Goal: Communication & Community: Answer question/provide support

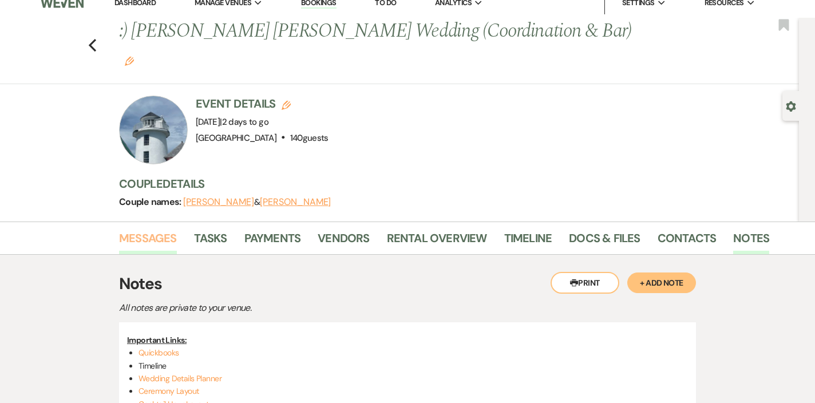
click at [155, 229] on link "Messages" at bounding box center [148, 241] width 58 height 25
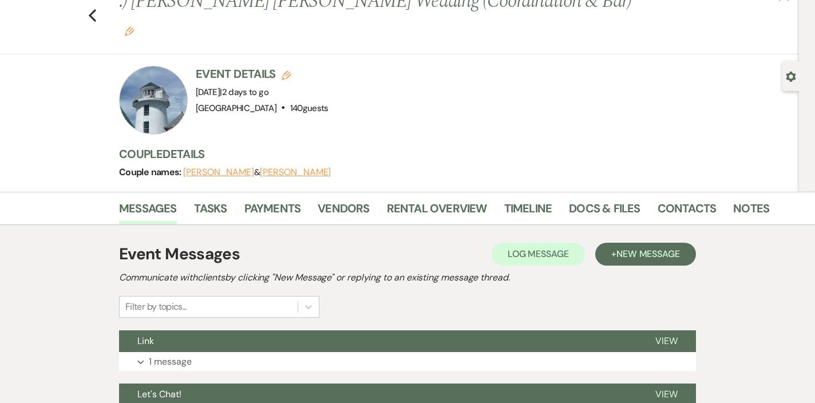
scroll to position [164, 0]
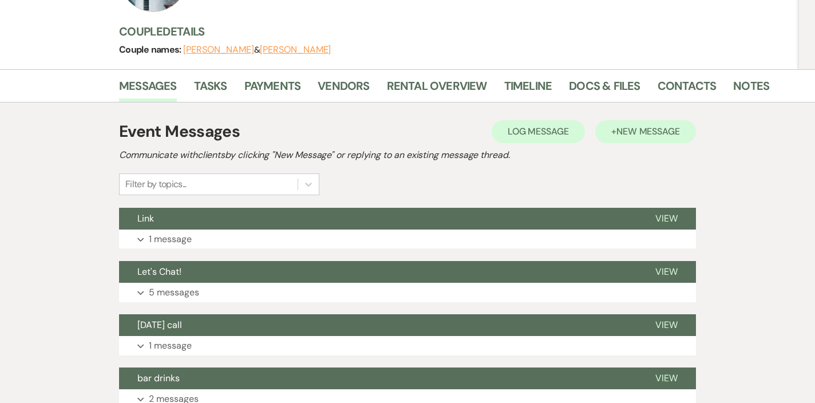
click at [645, 125] on span "New Message" at bounding box center [648, 131] width 64 height 12
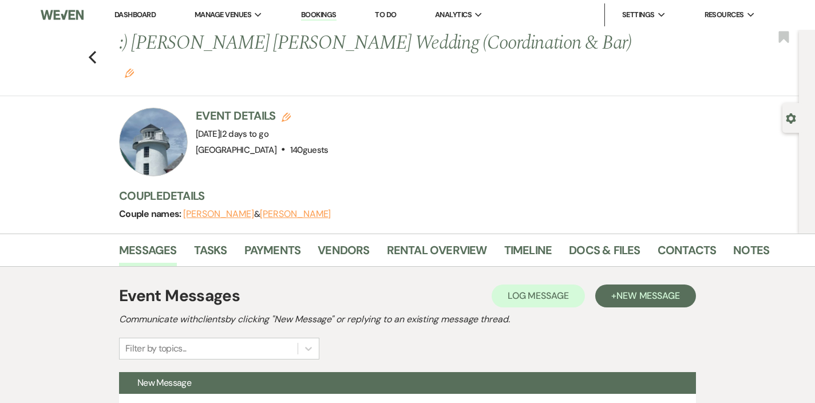
scroll to position [0, 0]
click at [751, 241] on link "Notes" at bounding box center [751, 253] width 36 height 25
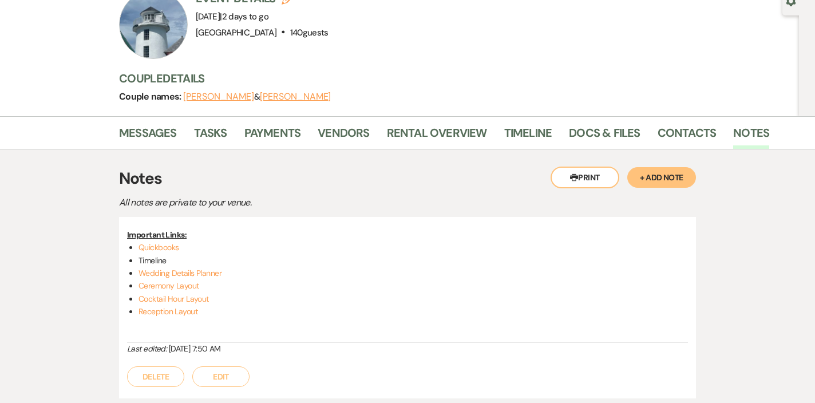
scroll to position [105, 0]
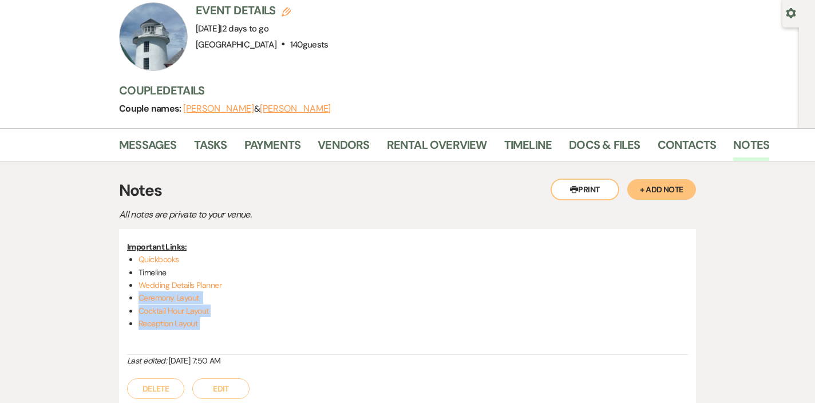
drag, startPoint x: 216, startPoint y: 292, endPoint x: 128, endPoint y: 272, distance: 90.9
click at [128, 272] on div "Important Links: Quickbooks Timeline Wedding Details Planner Ceremony Layout Co…" at bounding box center [407, 297] width 561 height 114
copy ul "Ceremony Layout Cocktail Hour Layout Reception Layout"
click at [343, 136] on link "Vendors" at bounding box center [344, 148] width 52 height 25
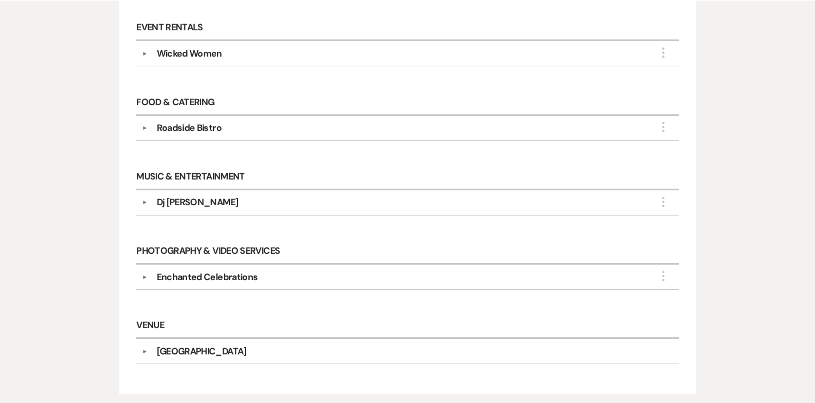
scroll to position [336, 0]
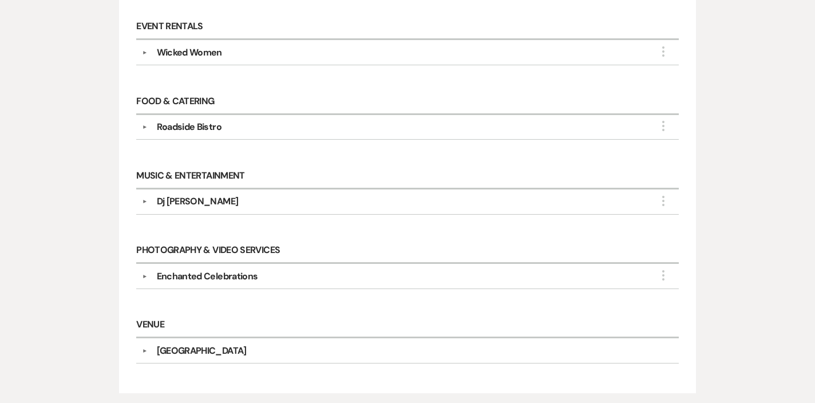
click at [341, 313] on h6 "Venue" at bounding box center [407, 325] width 543 height 25
click at [141, 199] on button "▼" at bounding box center [145, 202] width 14 height 6
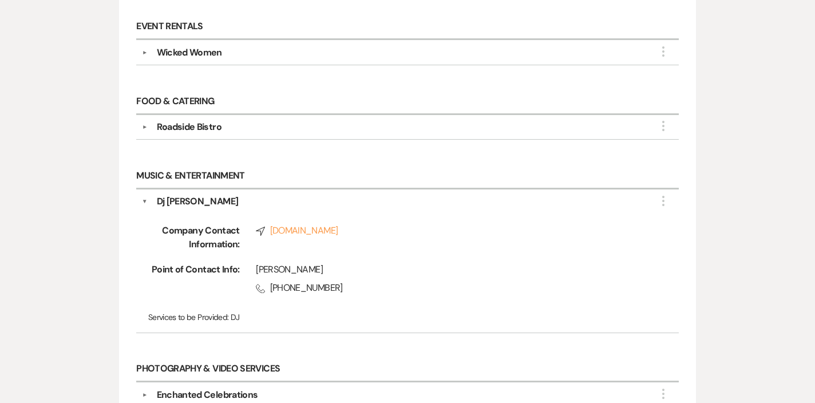
click at [143, 195] on button "▼" at bounding box center [145, 202] width 6 height 14
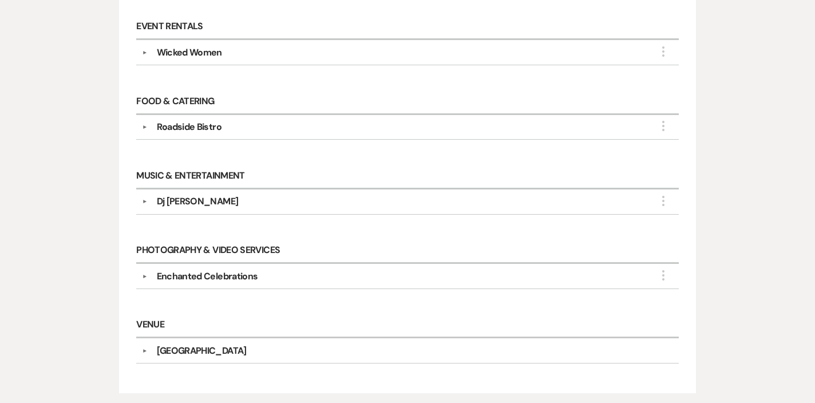
click at [236, 270] on div "Enchanted Celebrations" at bounding box center [207, 277] width 101 height 14
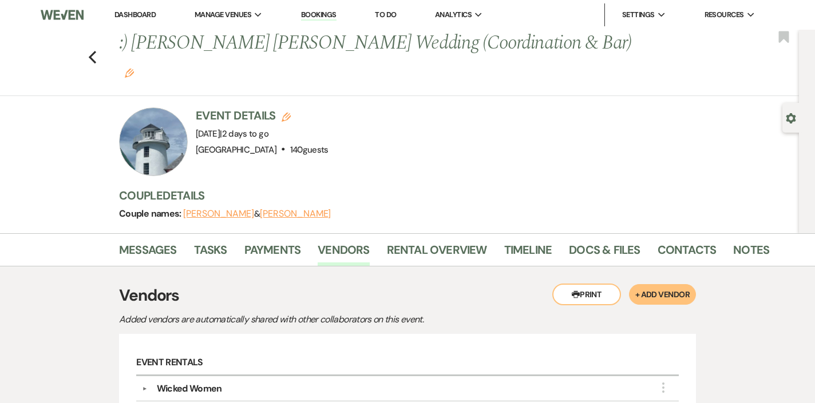
scroll to position [0, 0]
click at [92, 50] on icon "Previous" at bounding box center [92, 57] width 9 height 14
select select "8"
select select "5"
select select "8"
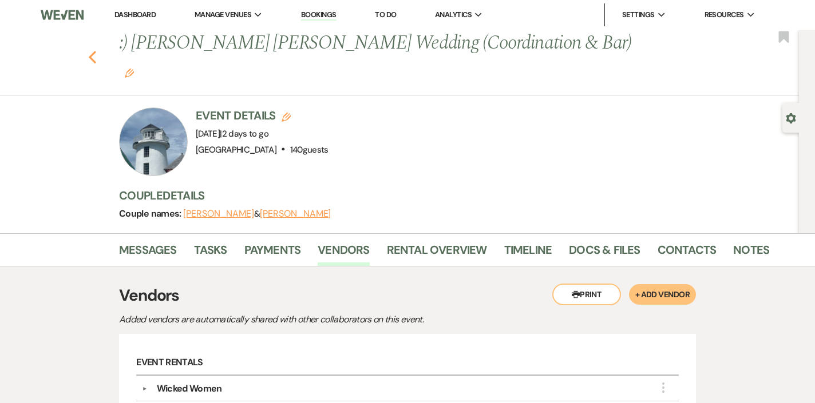
select select "5"
select select "8"
select select "5"
select select "8"
select select "5"
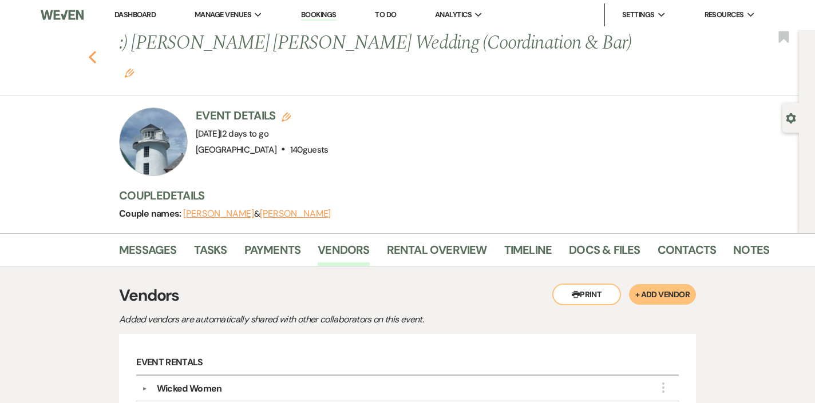
select select "8"
select select "5"
select select "8"
select select "5"
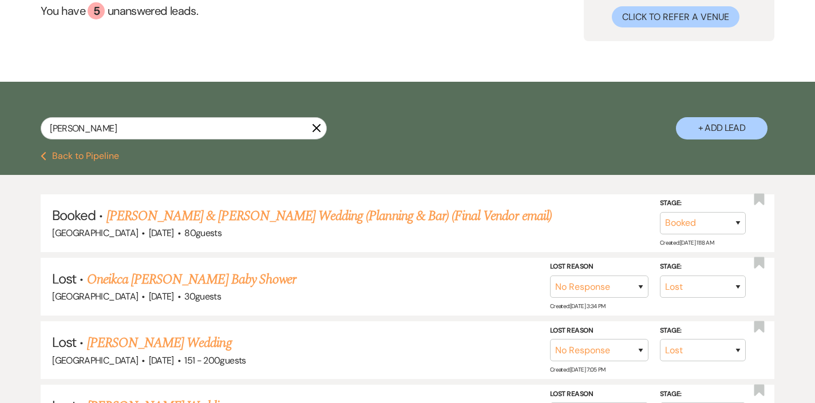
scroll to position [137, 0]
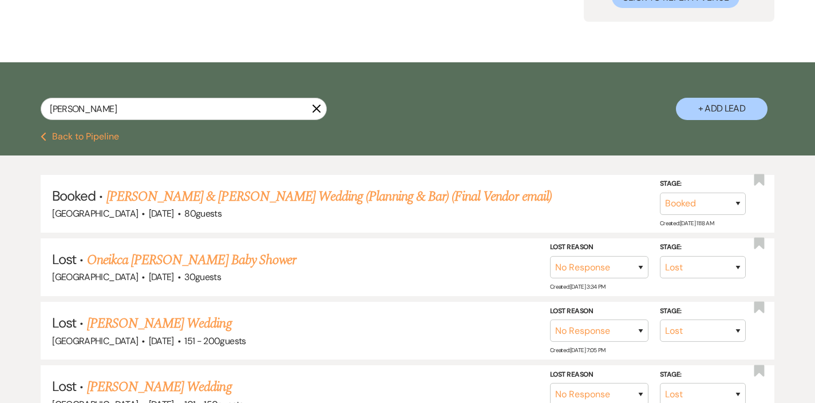
click at [317, 111] on icon "X" at bounding box center [316, 108] width 9 height 9
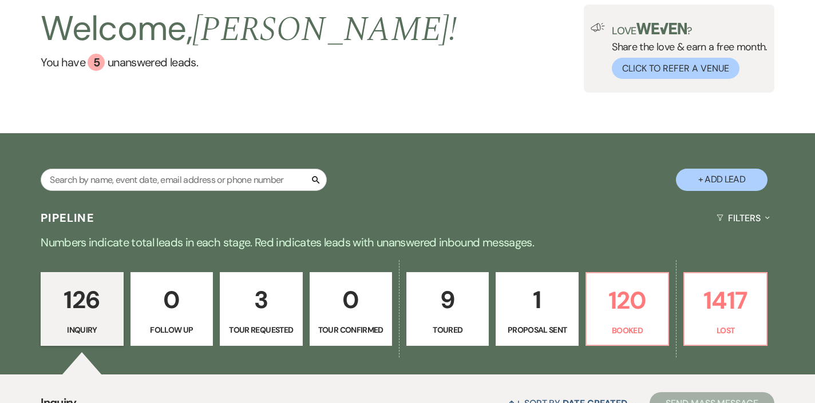
scroll to position [136, 0]
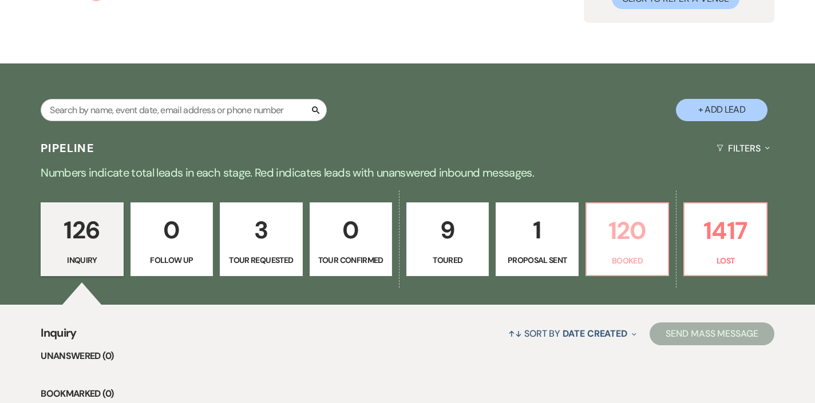
click at [629, 244] on p "120" at bounding box center [627, 231] width 68 height 38
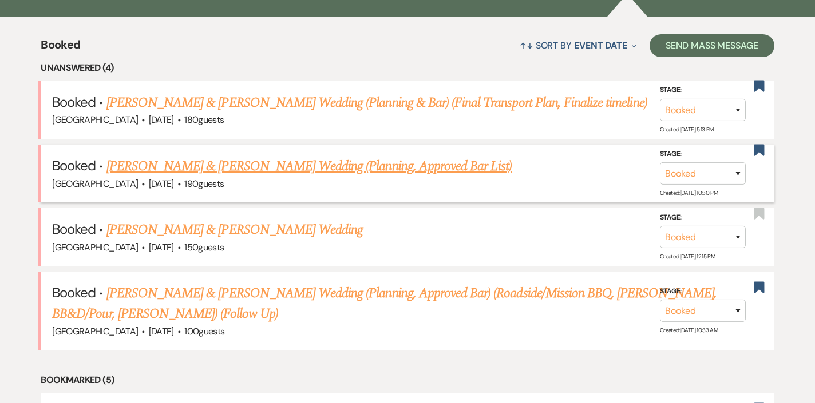
scroll to position [441, 0]
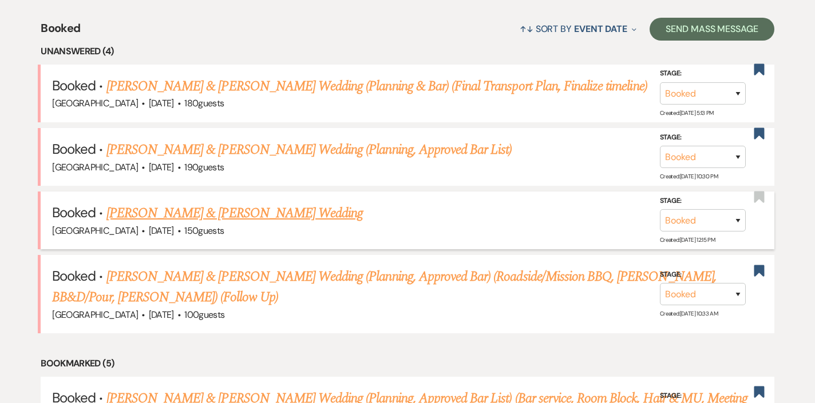
click at [243, 209] on link "[PERSON_NAME] & [PERSON_NAME] Wedding" at bounding box center [234, 213] width 256 height 21
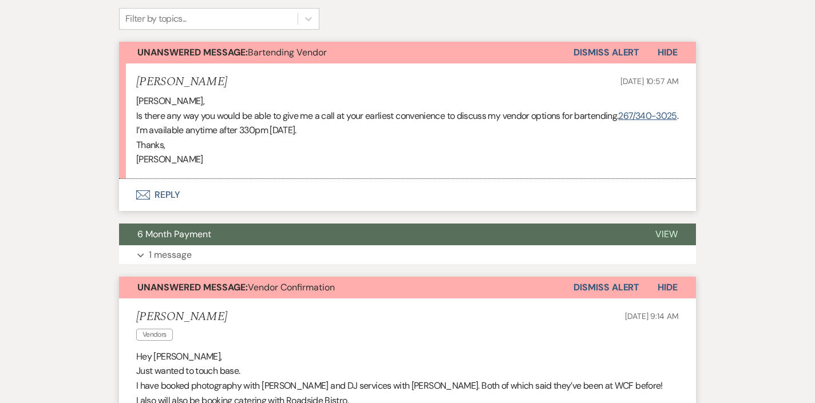
scroll to position [254, 0]
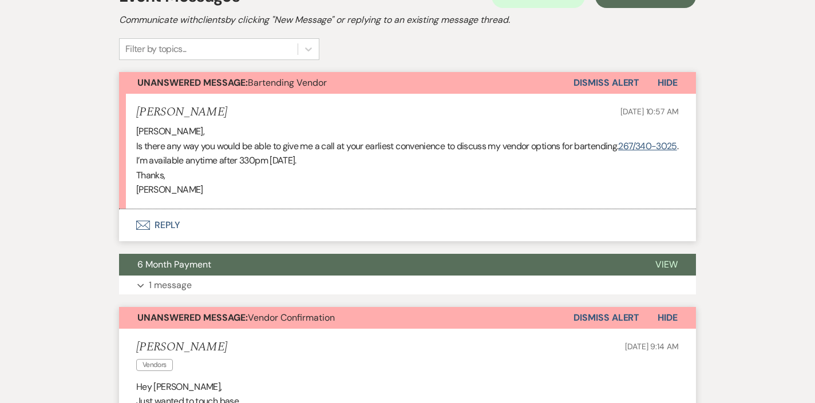
click at [582, 307] on button "Dismiss Alert" at bounding box center [606, 318] width 66 height 22
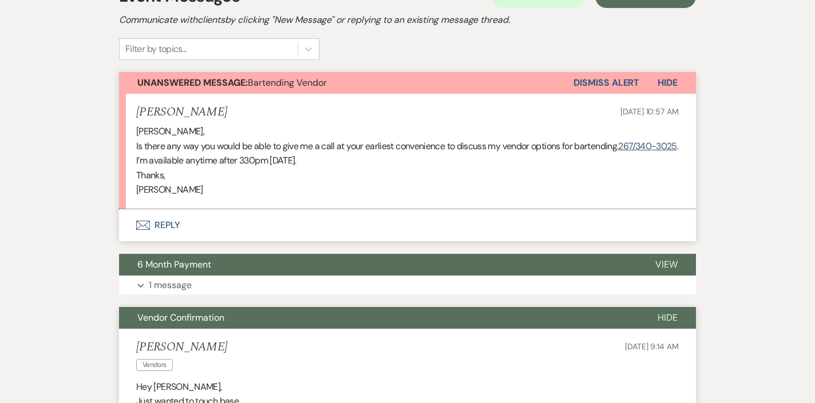
click at [580, 309] on button "Vendor Confirmation" at bounding box center [379, 318] width 520 height 22
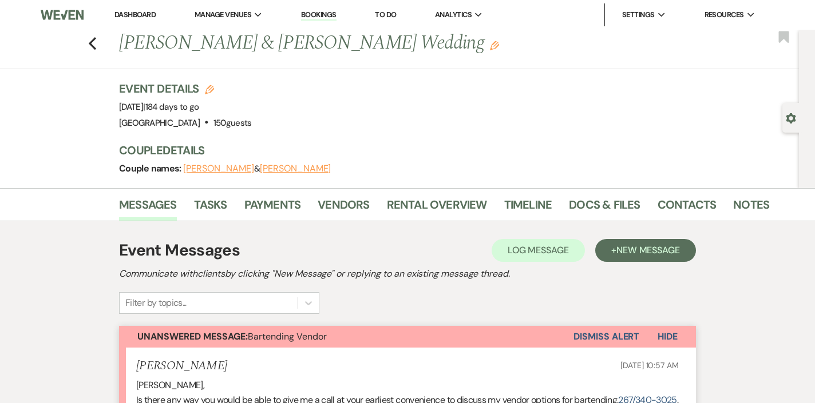
scroll to position [0, 0]
click at [91, 43] on use "button" at bounding box center [92, 43] width 7 height 13
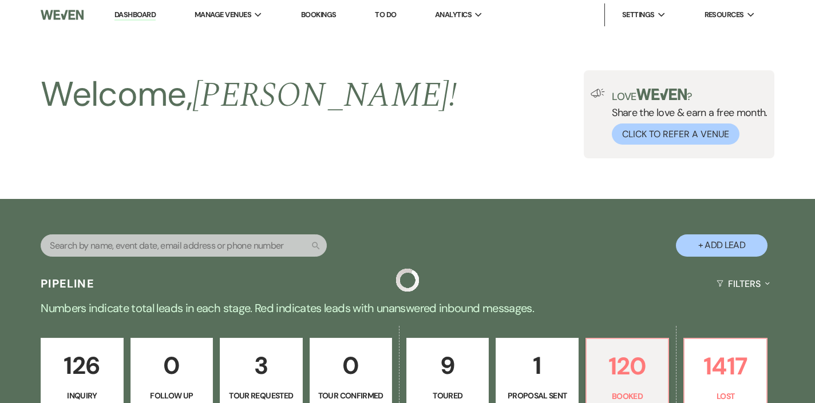
scroll to position [441, 0]
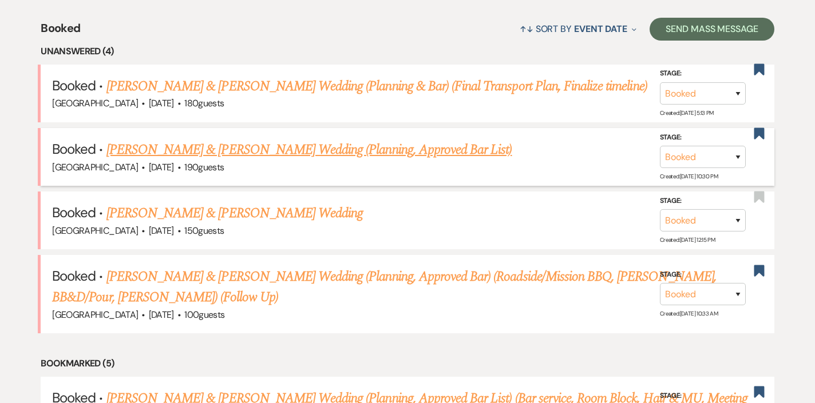
click at [236, 151] on link "[PERSON_NAME] & [PERSON_NAME] Wedding (Planning, Approved Bar List)" at bounding box center [309, 150] width 406 height 21
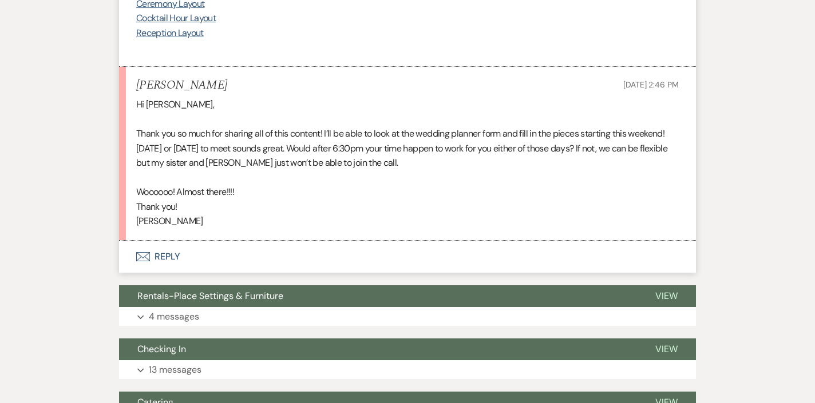
scroll to position [890, 0]
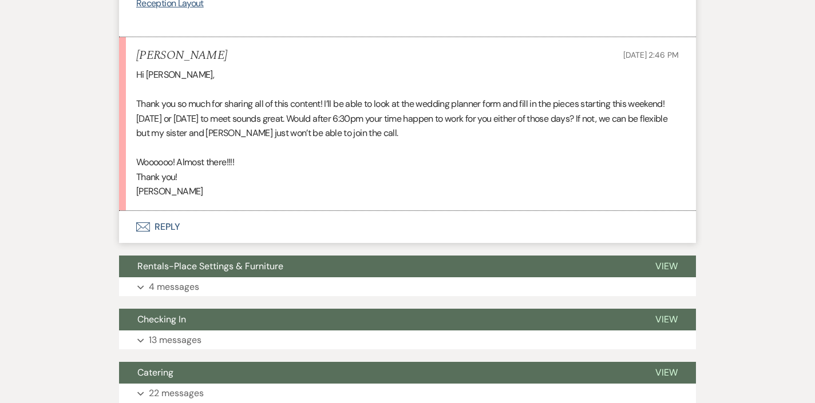
click at [148, 184] on p "[PERSON_NAME]" at bounding box center [407, 191] width 543 height 15
copy p "[PERSON_NAME]"
click at [169, 211] on button "Envelope Reply" at bounding box center [407, 227] width 577 height 32
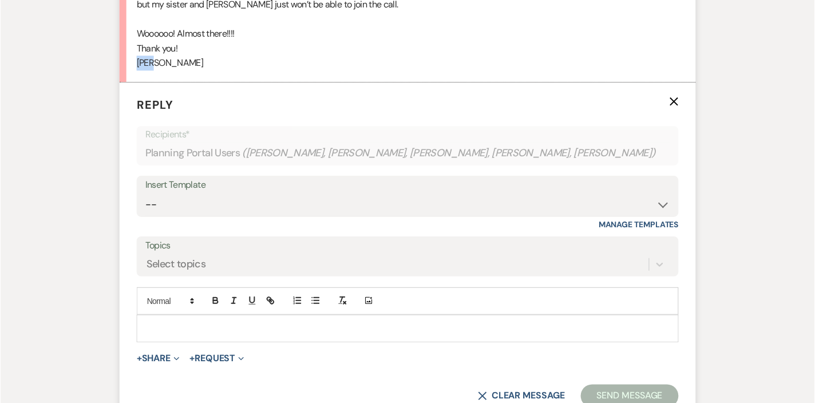
scroll to position [1054, 0]
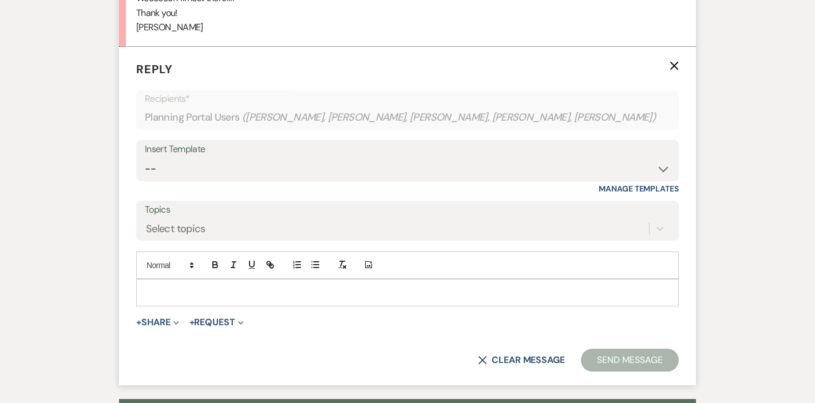
click at [173, 287] on p at bounding box center [407, 293] width 524 height 13
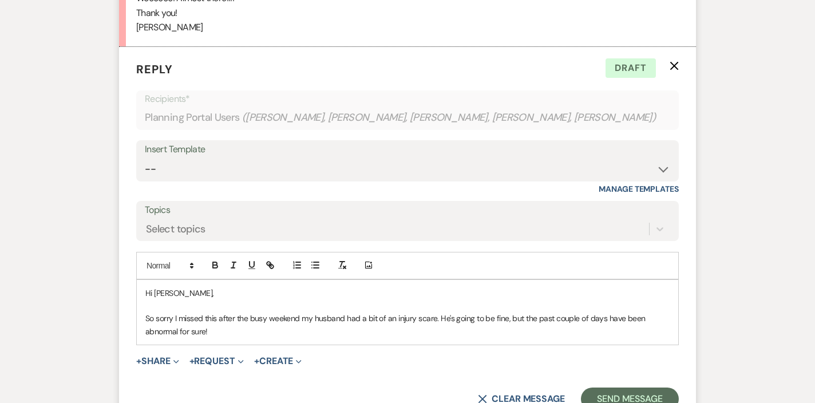
click at [219, 312] on p "So sorry I missed this after the busy weekend my husband had a bit of an injury…" at bounding box center [407, 325] width 524 height 26
click at [237, 326] on div "Hi [PERSON_NAME], So sorry I missed this. After the busy weekend my husband had…" at bounding box center [407, 312] width 541 height 65
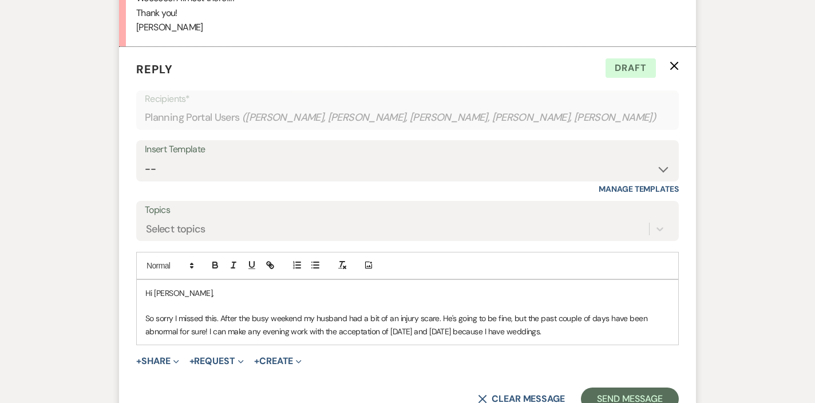
click at [446, 312] on p "So sorry I missed this. After the busy weekend my husband had a bit of an injur…" at bounding box center [407, 325] width 524 height 26
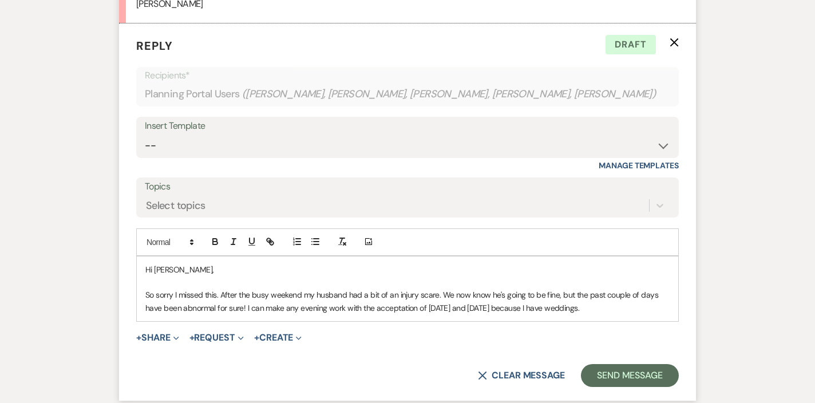
scroll to position [1082, 0]
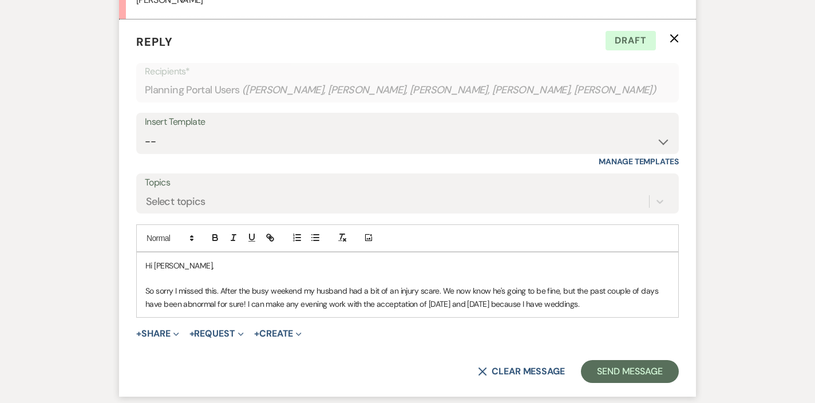
click at [644, 290] on p "So sorry I missed this. After the busy weekend my husband had a bit of an injur…" at bounding box center [407, 297] width 524 height 26
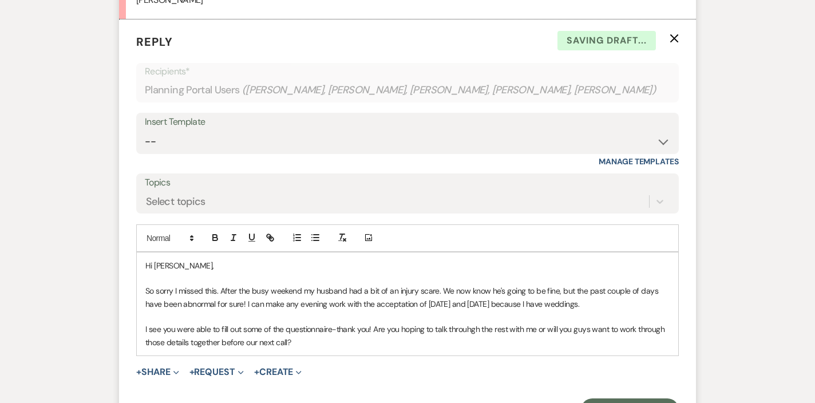
click at [461, 323] on p "I see you were able to fill out some of the questionnaire-thank you! Are you ho…" at bounding box center [407, 336] width 524 height 26
click at [265, 325] on p "I see you were able to fill out some of the questionnaire-thank you! Are you ho…" at bounding box center [407, 336] width 524 height 26
click at [284, 328] on p "I see you were able to fill out some of the questionnaire-thank you! Are you ho…" at bounding box center [407, 336] width 524 height 26
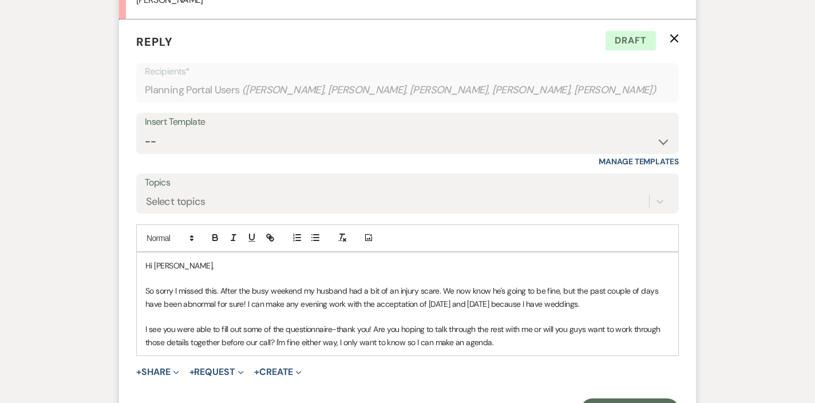
click at [290, 326] on p "I see you were able to fill out some of the questionnaire-thank you! Are you ho…" at bounding box center [407, 336] width 524 height 26
click at [530, 330] on p "I see you were able to fill out some of the questionnaire-thank you! Are you ho…" at bounding box center [407, 336] width 524 height 26
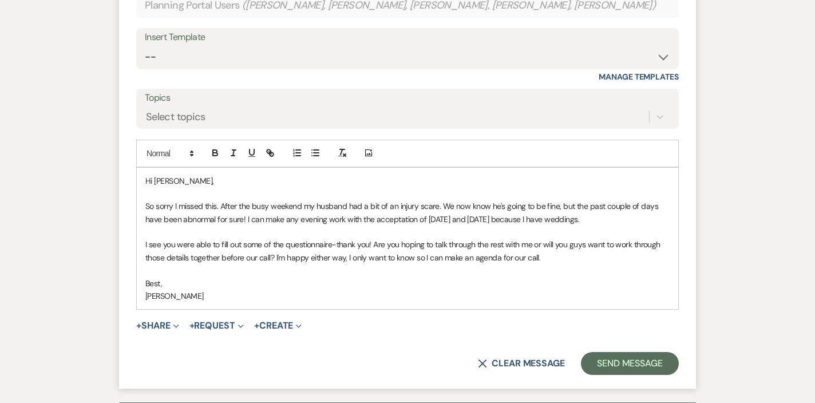
scroll to position [1174, 0]
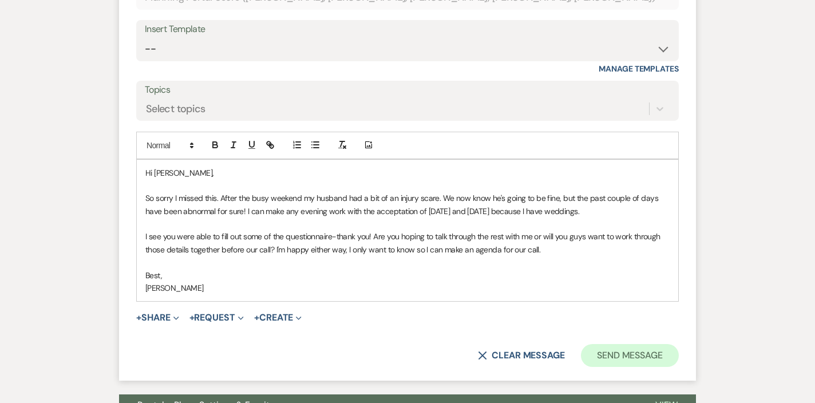
click at [617, 344] on button "Send Message" at bounding box center [630, 355] width 98 height 23
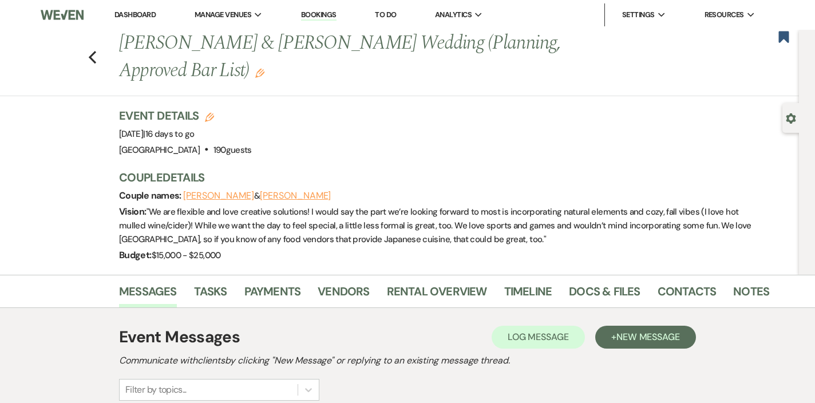
scroll to position [0, 0]
click at [90, 50] on icon "Previous" at bounding box center [92, 57] width 9 height 14
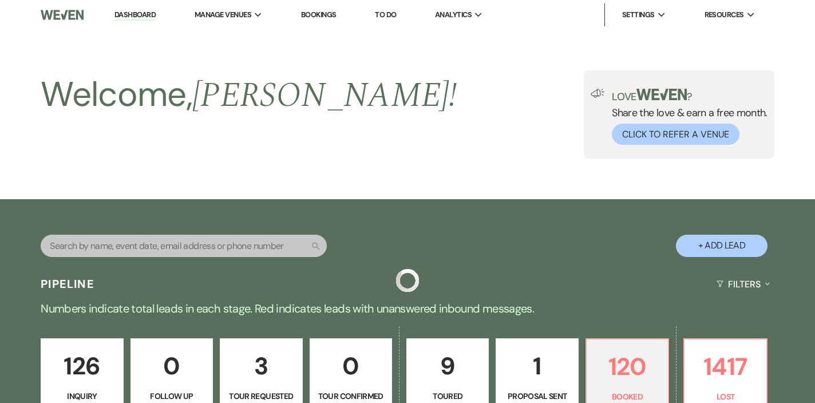
scroll to position [441, 0]
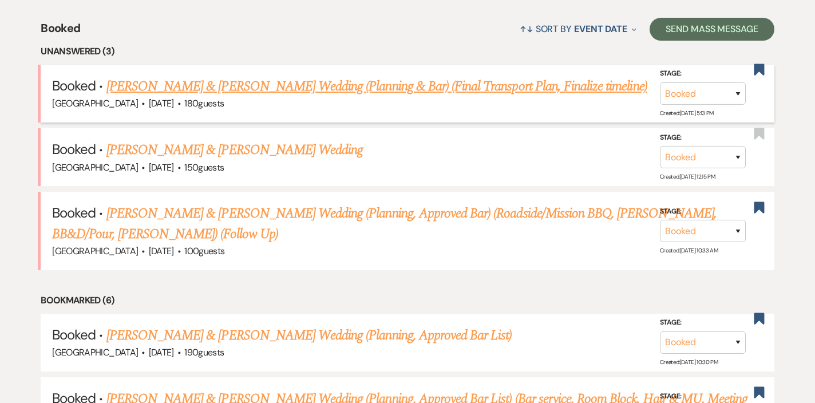
click at [290, 86] on link "[PERSON_NAME] & [PERSON_NAME] Wedding (Planning & Bar) (Final Transport Plan, F…" at bounding box center [376, 86] width 541 height 21
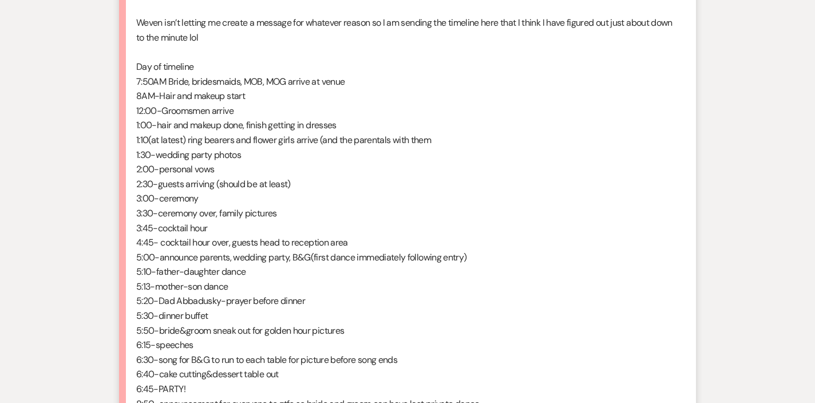
scroll to position [2731, 0]
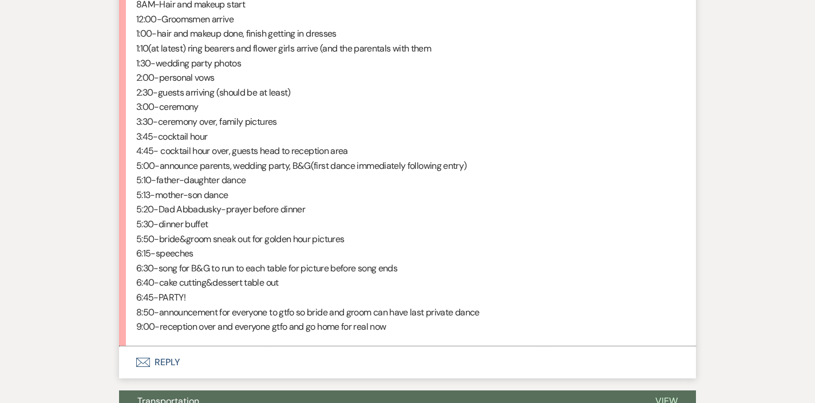
click at [171, 346] on button "Envelope Reply" at bounding box center [407, 362] width 577 height 32
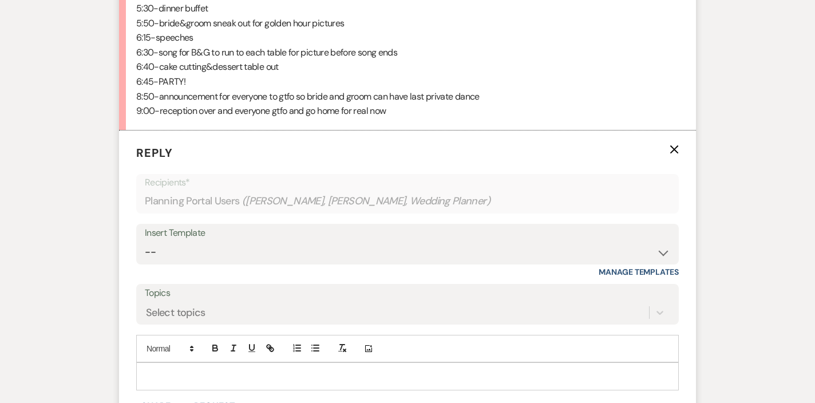
scroll to position [2995, 0]
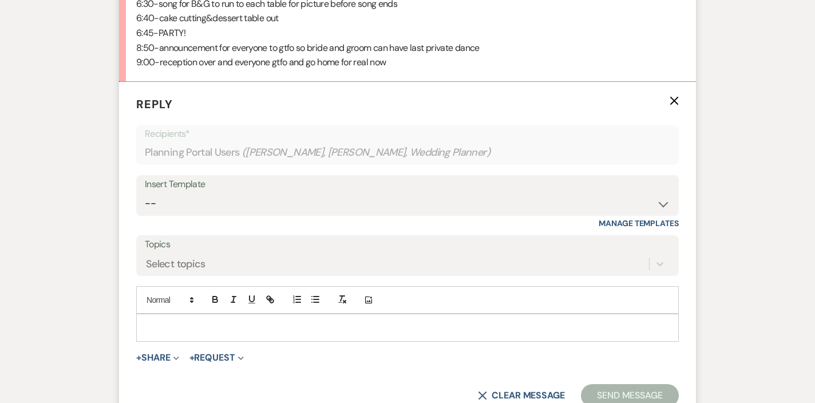
click at [160, 314] on div at bounding box center [407, 327] width 541 height 26
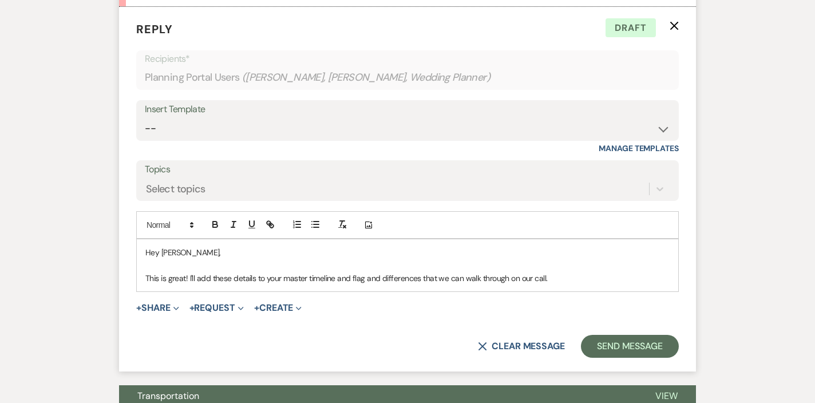
scroll to position [3085, 0]
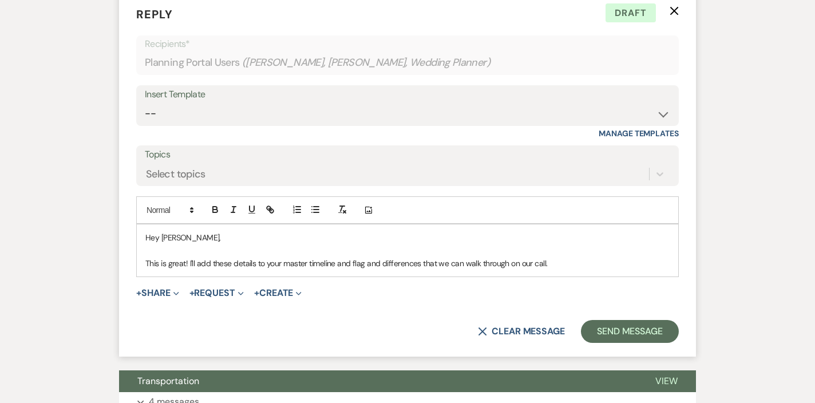
click at [185, 257] on p "This is great! I'll add these details to your master timeline and flag and diff…" at bounding box center [407, 263] width 524 height 13
click at [188, 257] on p "This is great! I'll add these details to your master timeline and flag and diff…" at bounding box center [407, 263] width 524 height 13
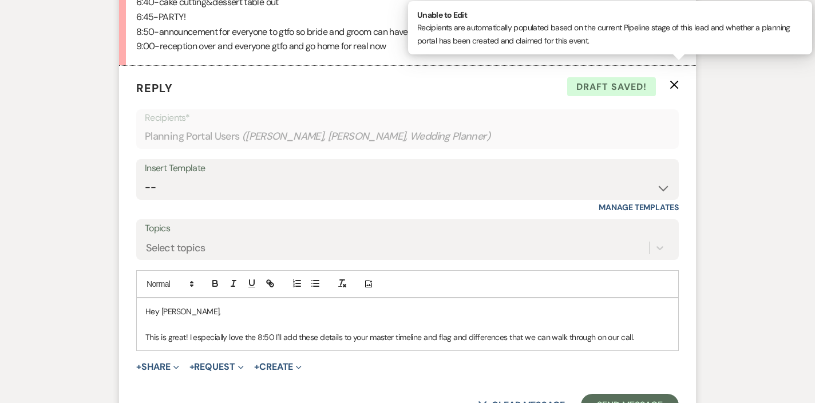
scroll to position [3048, 0]
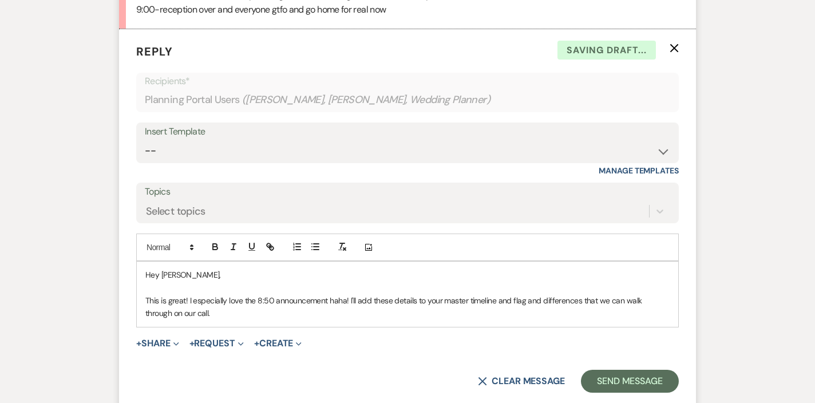
click at [242, 294] on p "This is great! I especially love the 8:50 announcement haha! I'll add these det…" at bounding box center [407, 307] width 524 height 26
